Goal: Register for event/course

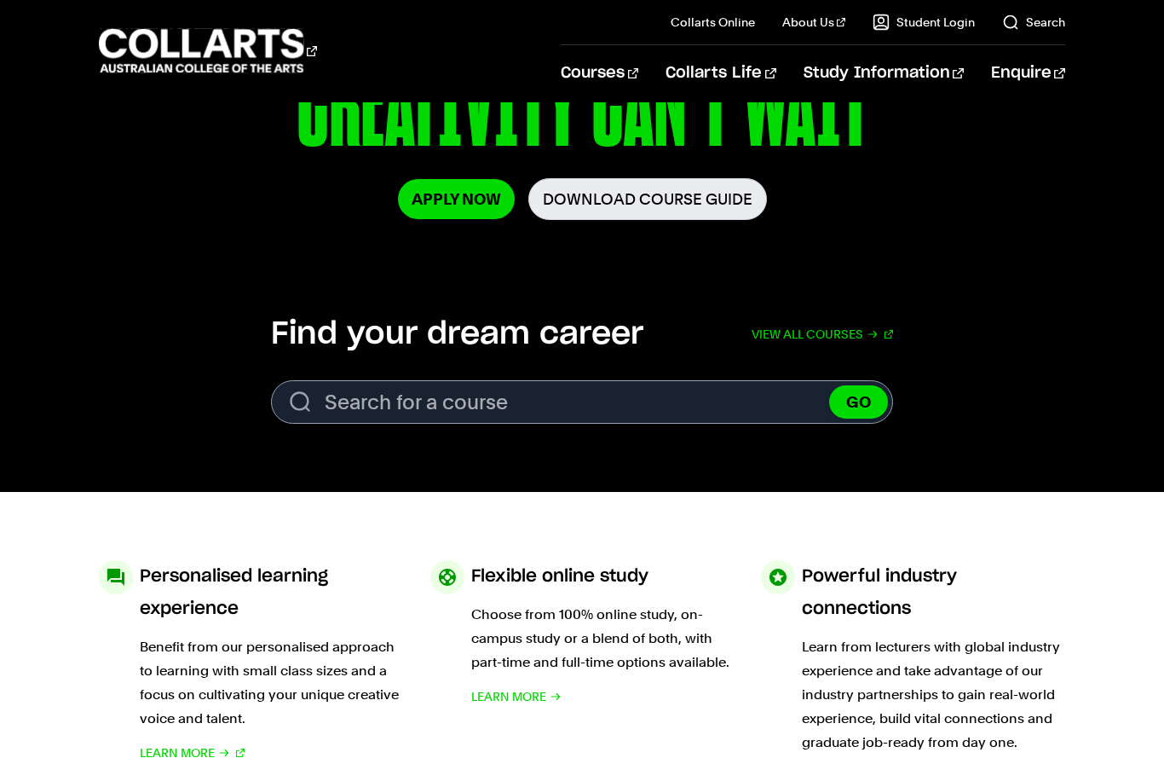
click at [852, 335] on link "View all courses" at bounding box center [822, 334] width 141 height 38
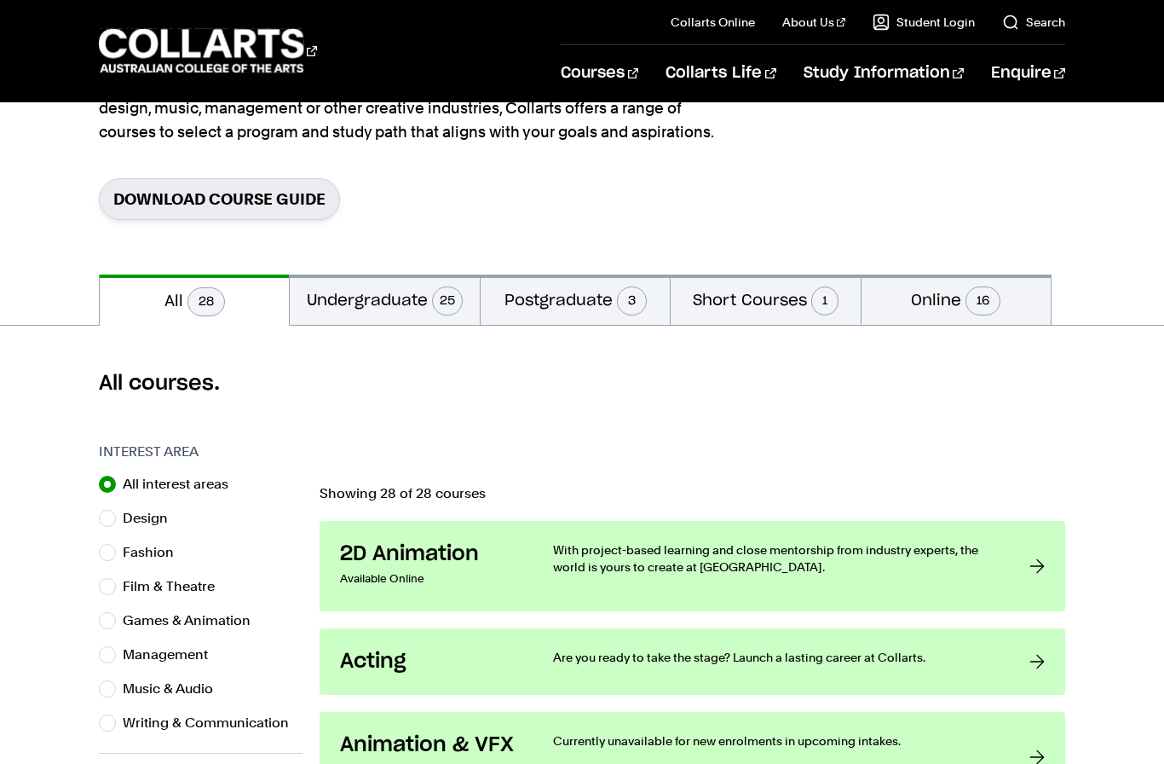
scroll to position [210, 0]
click at [233, 724] on label "Writing & Communication" at bounding box center [213, 722] width 180 height 24
click at [116, 724] on input "Writing & Communication" at bounding box center [107, 721] width 17 height 17
radio input "true"
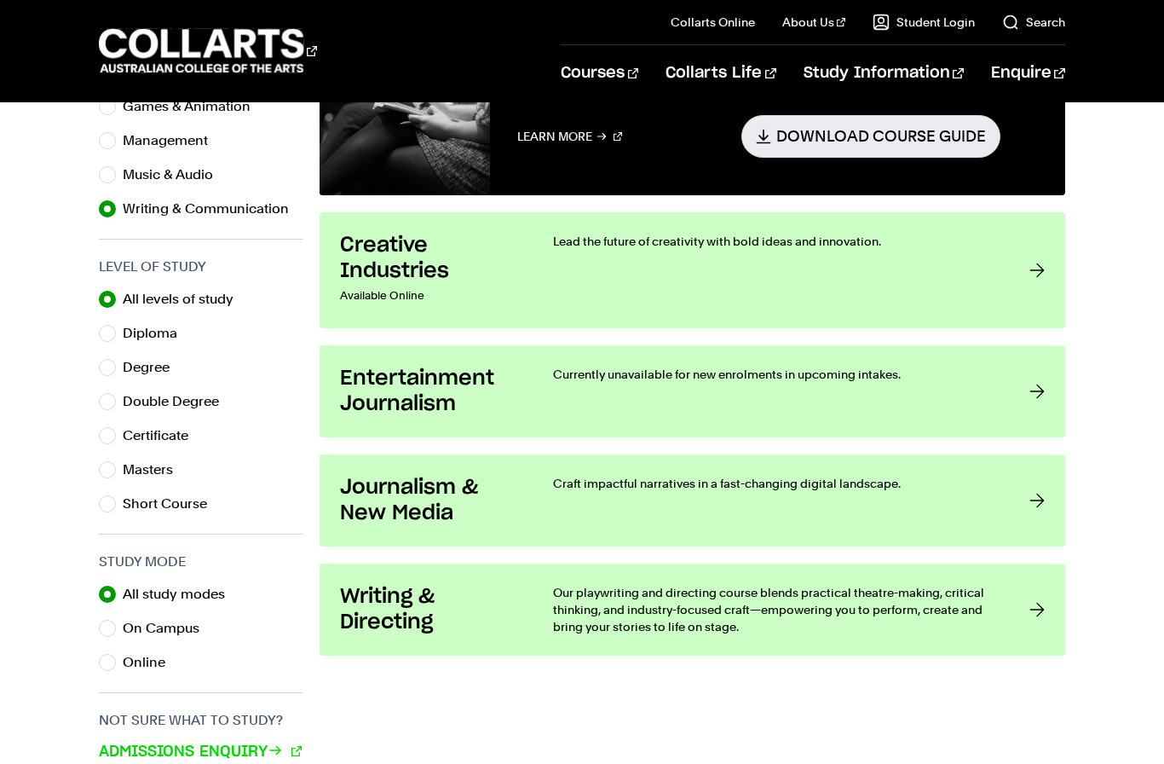
scroll to position [721, 0]
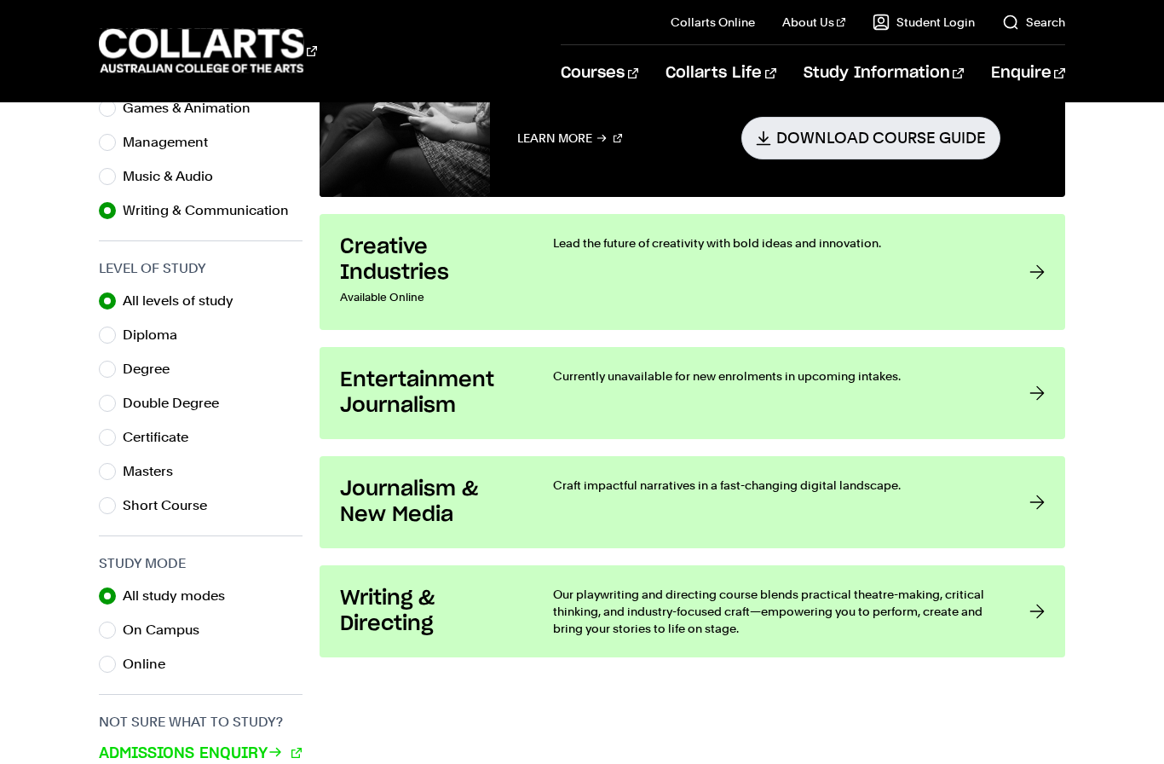
click at [838, 385] on div "Currently unavailable for new enrolments in upcoming intakes." at bounding box center [774, 392] width 442 height 51
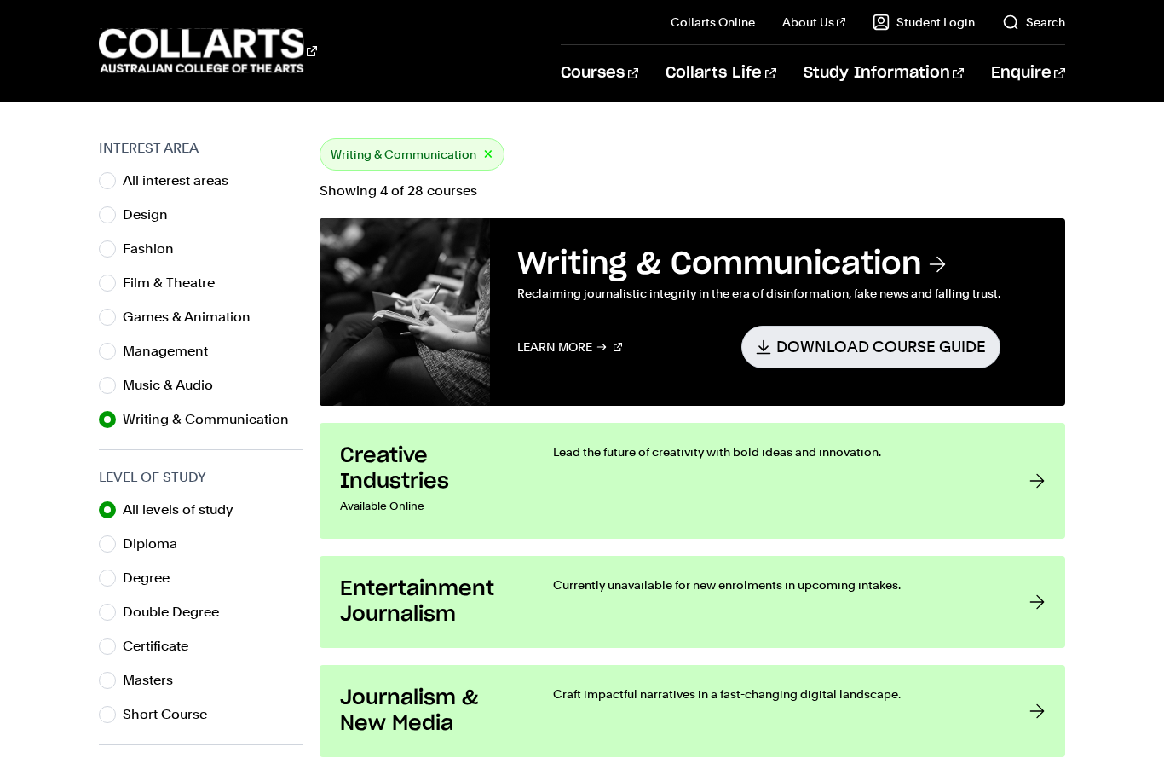
scroll to position [511, 0]
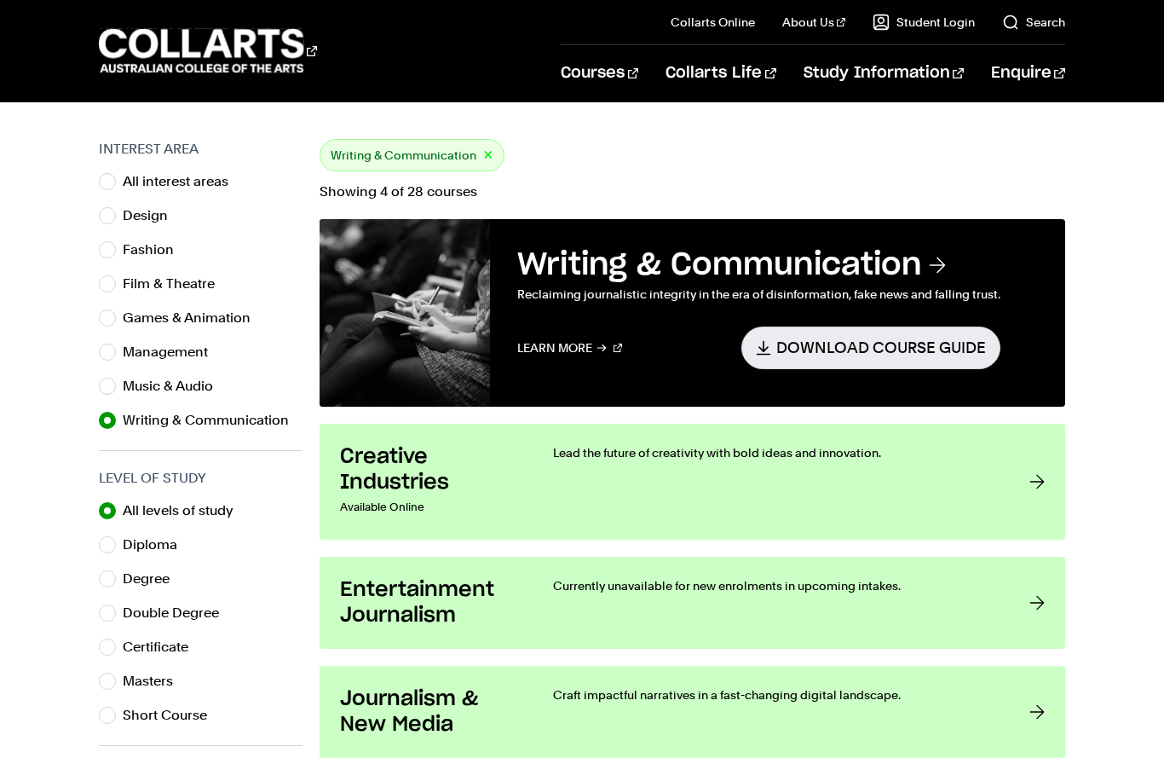
click at [150, 574] on label "Degree" at bounding box center [153, 579] width 61 height 24
click at [116, 574] on input "Degree" at bounding box center [107, 578] width 17 height 17
radio input "true"
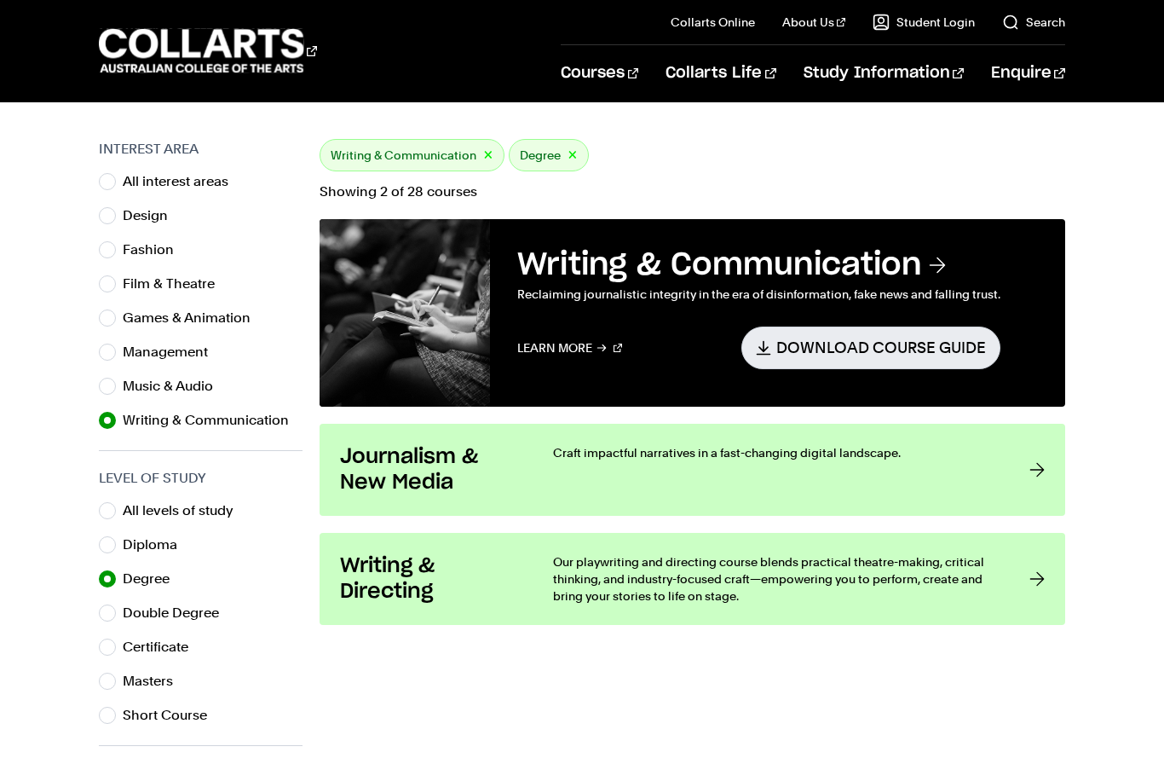
click at [413, 492] on h3 "Journalism & New Media" at bounding box center [429, 469] width 179 height 51
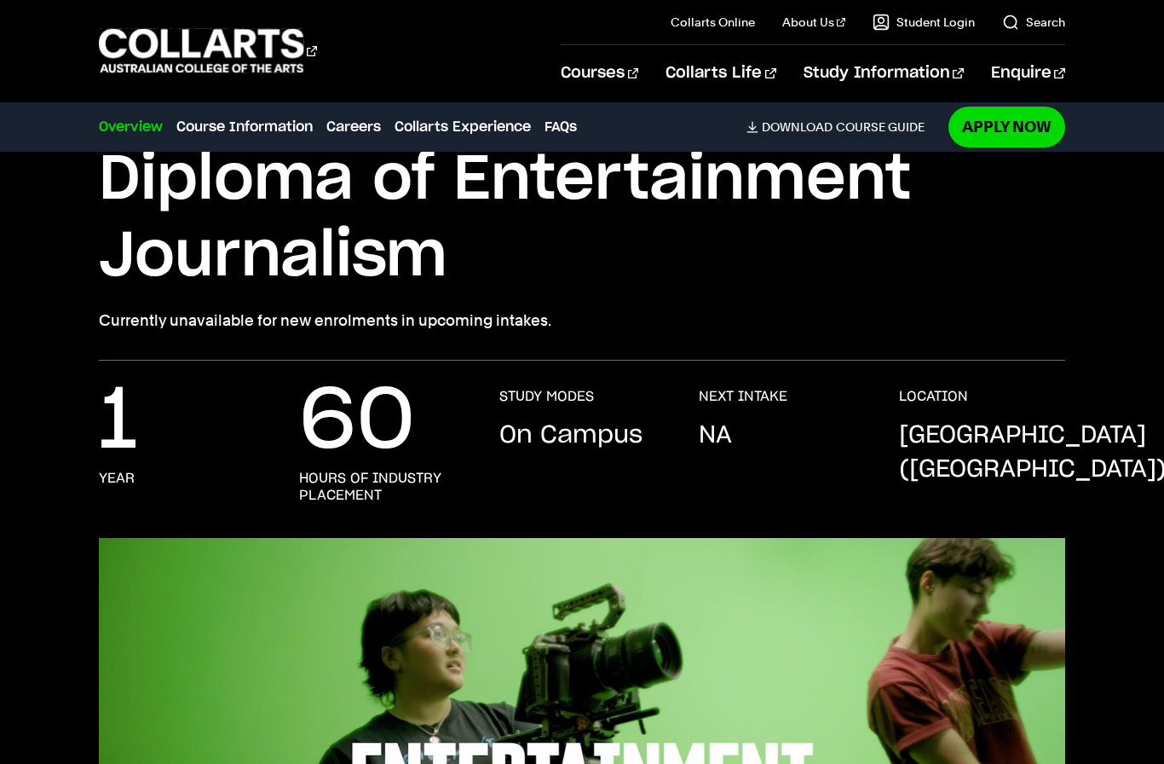
scroll to position [118, 0]
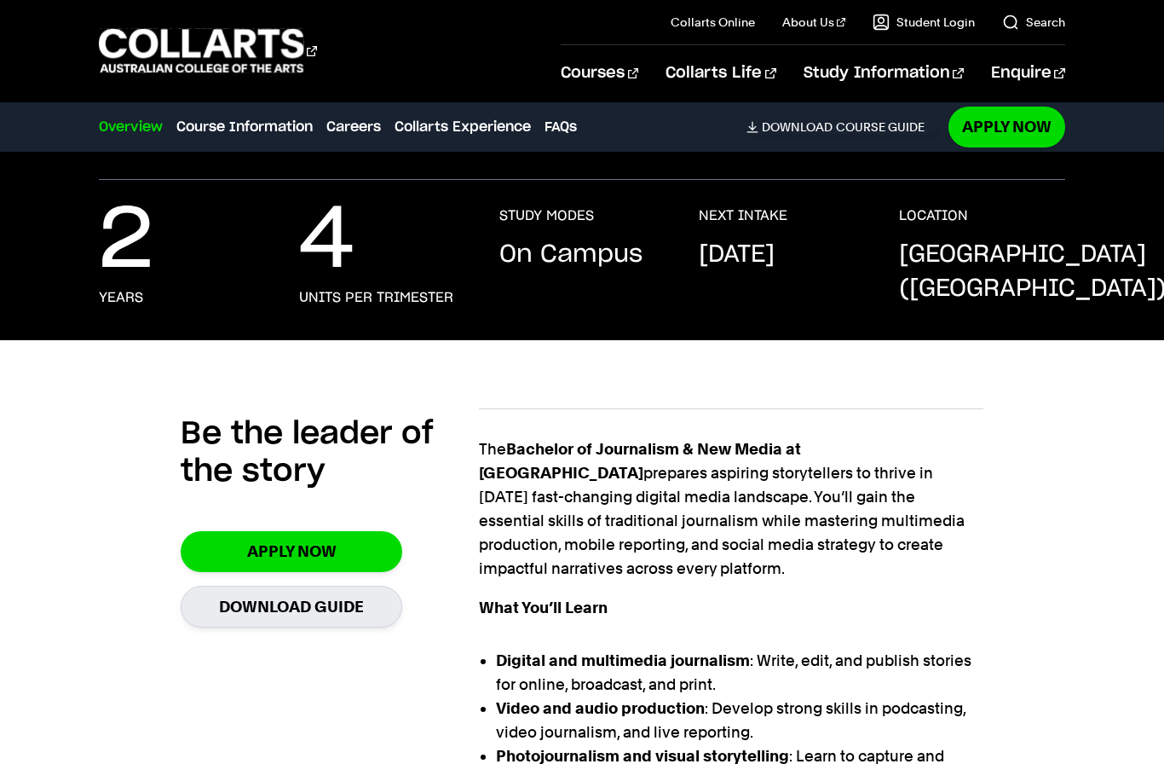
scroll to position [382, 0]
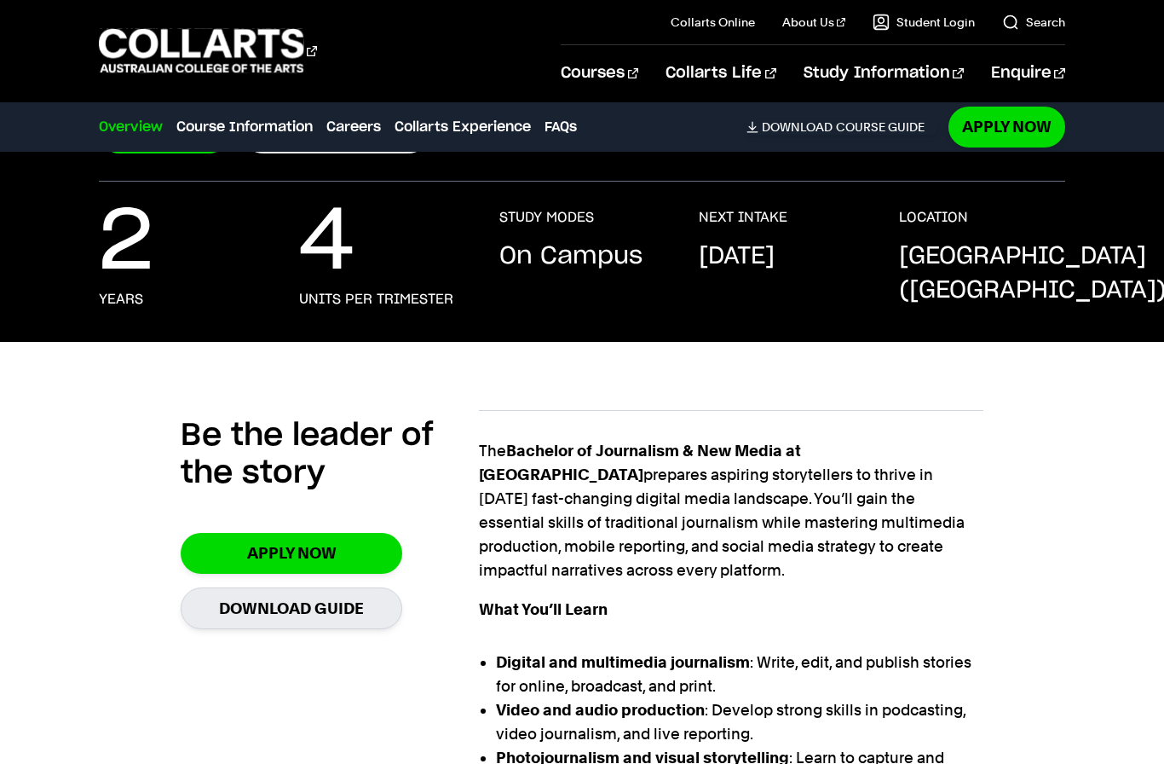
click at [311, 124] on link "Course Information" at bounding box center [244, 127] width 136 height 20
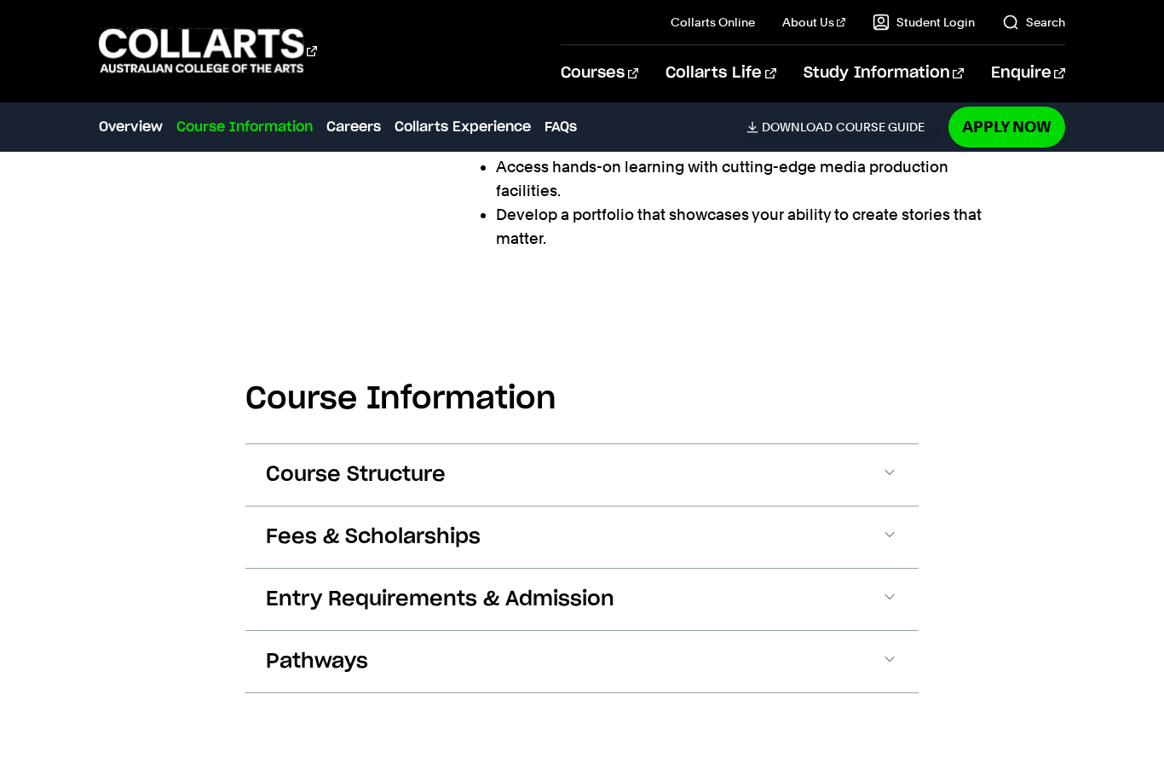
scroll to position [1714, 0]
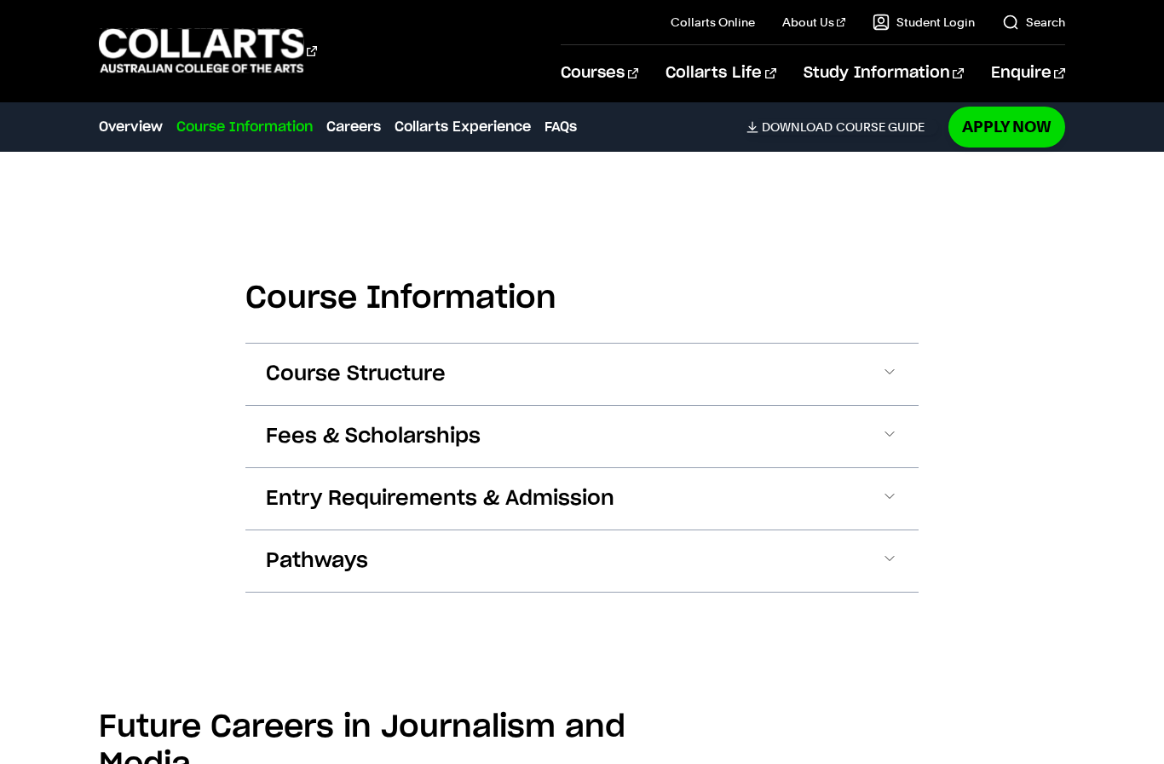
click at [608, 406] on button "Fees & Scholarships" at bounding box center [581, 436] width 673 height 61
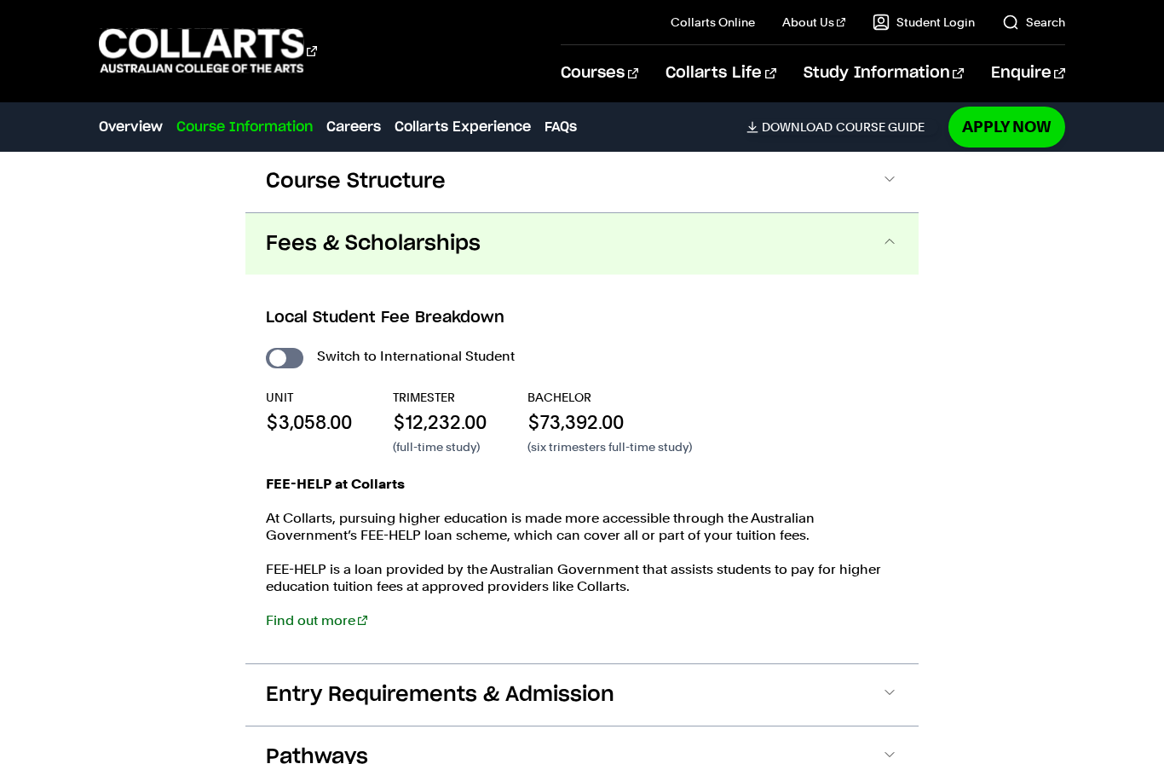
scroll to position [1918, 0]
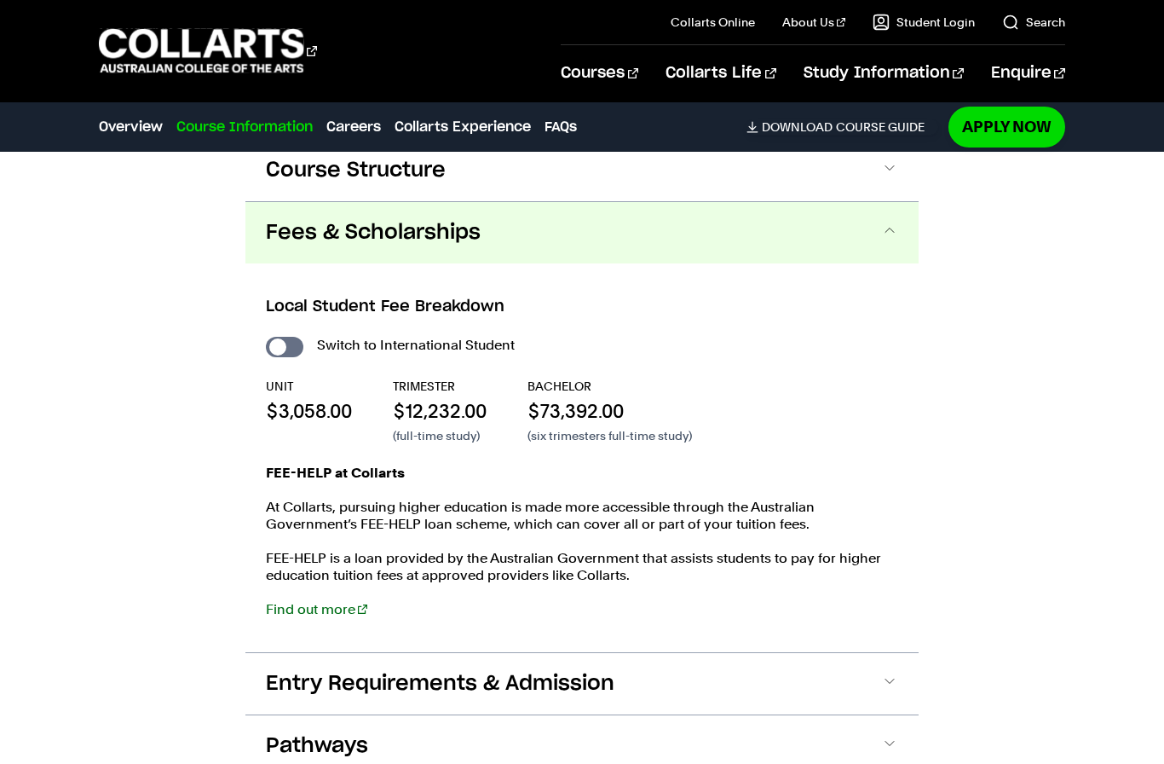
click at [285, 337] on input "International Student" at bounding box center [285, 347] width 38 height 20
checkbox input "true"
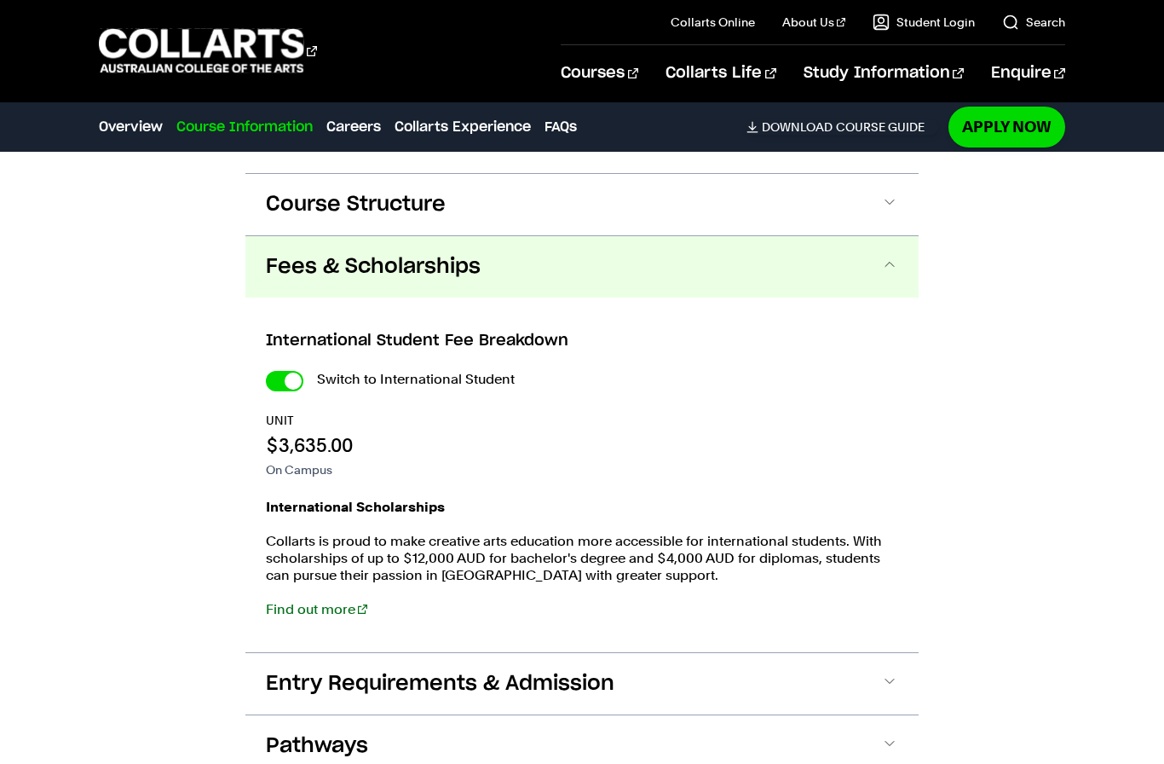
click at [339, 601] on link "Find out more" at bounding box center [316, 609] width 101 height 16
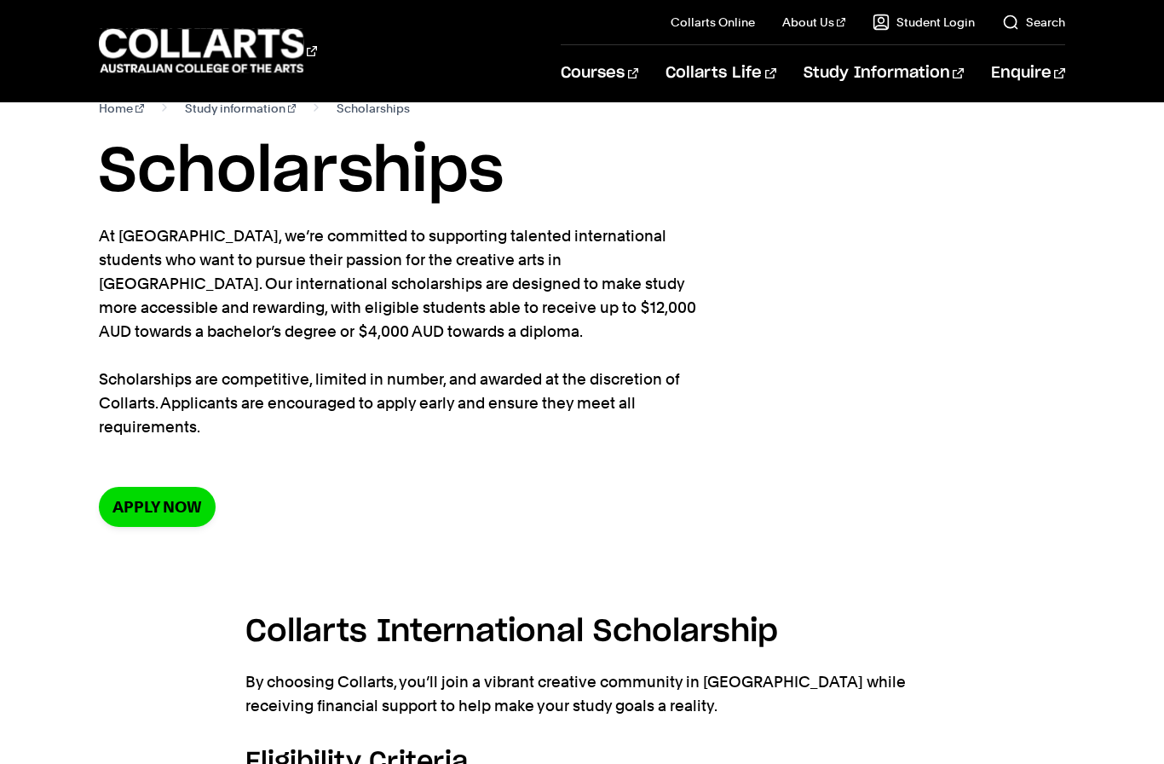
scroll to position [37, 0]
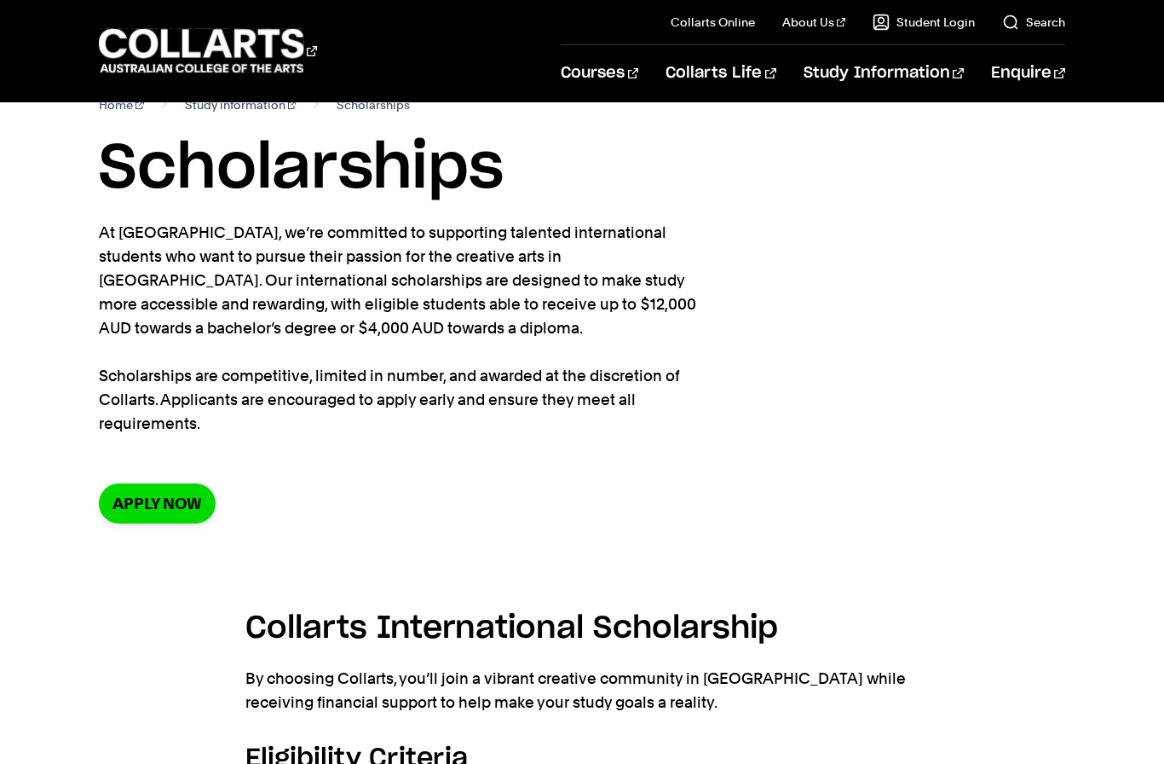
click at [130, 484] on link "Apply now" at bounding box center [157, 503] width 117 height 40
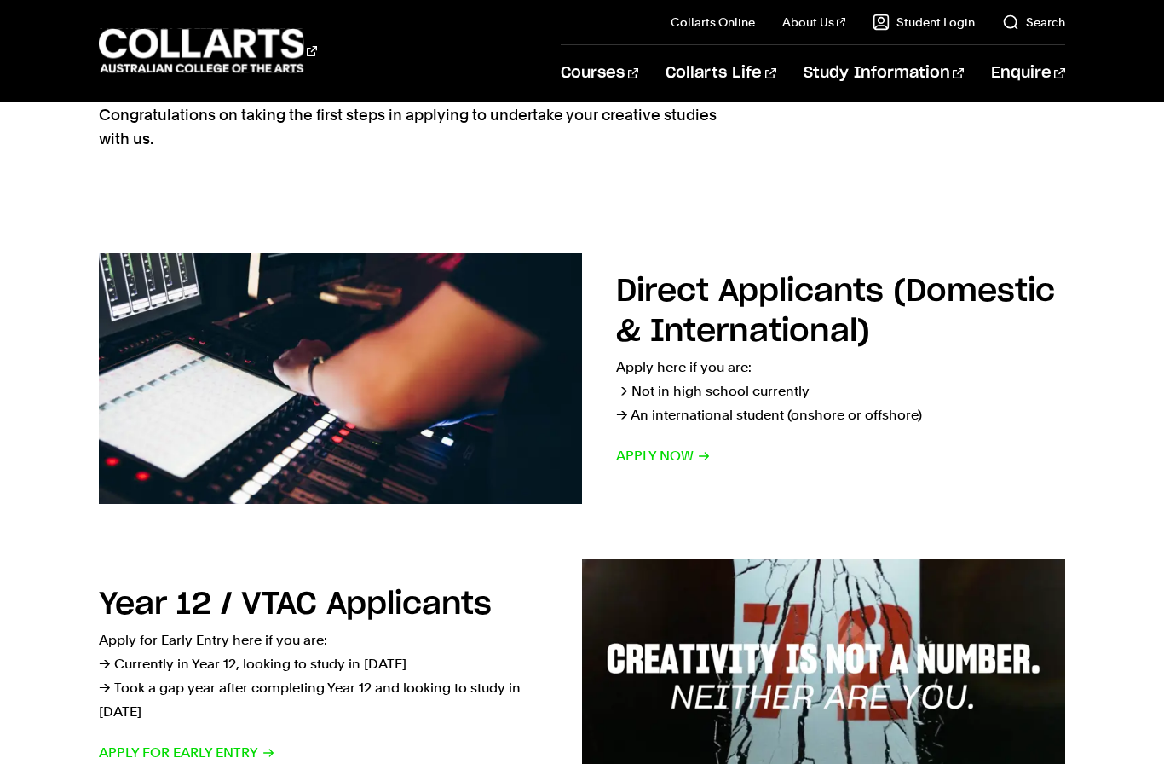
scroll to position [136, 0]
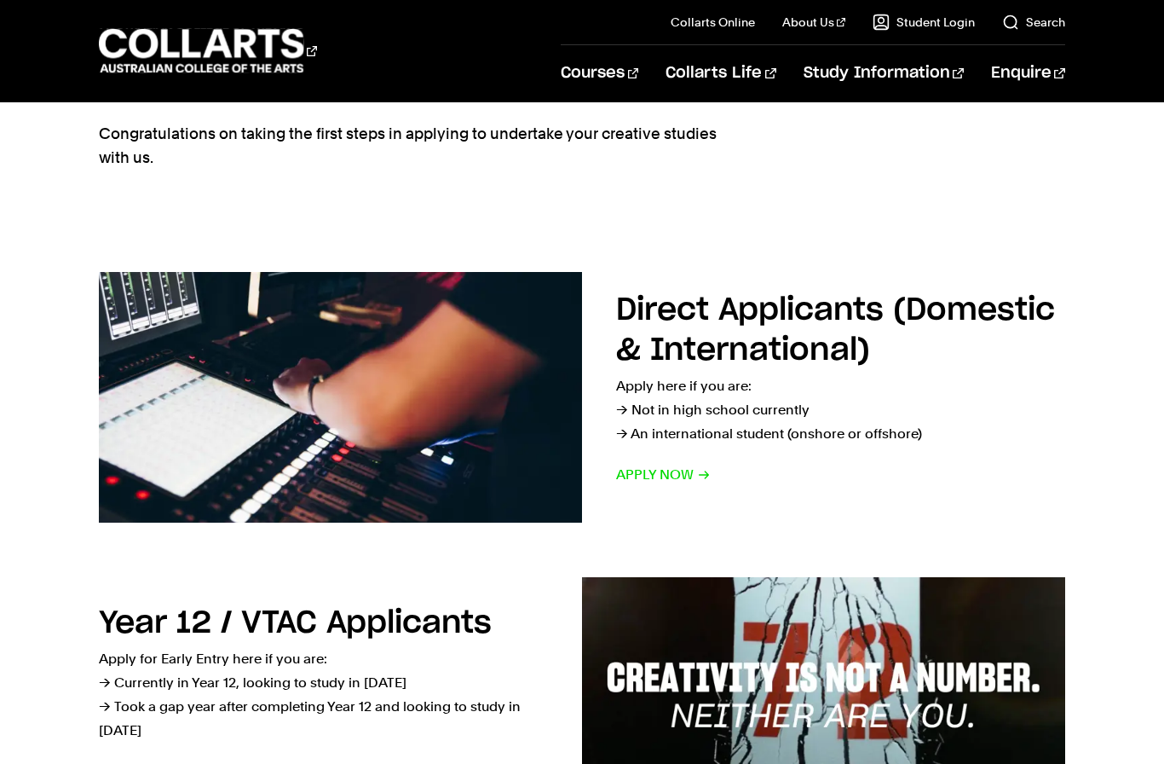
click at [703, 475] on span "Apply now" at bounding box center [663, 475] width 95 height 24
